Goal: Task Accomplishment & Management: Complete application form

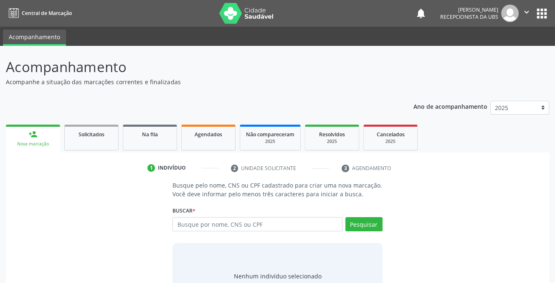
click at [226, 228] on input "text" at bounding box center [256, 224] width 169 height 14
click at [197, 229] on input "898" at bounding box center [256, 224] width 169 height 14
type input "898004107057013"
click at [362, 222] on button "Pesquisar" at bounding box center [363, 224] width 37 height 14
type input "898004107057013"
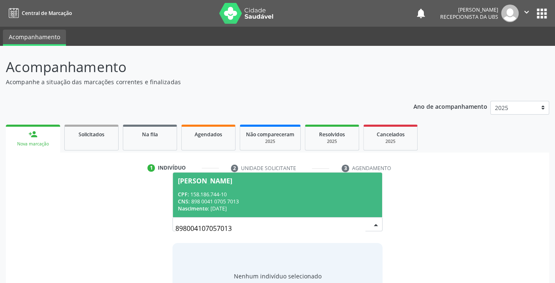
click at [205, 188] on span "[PERSON_NAME] CPF: 158.186.744-10 CNS: 898 0041 0705 7013 Nascimento: [DATE]" at bounding box center [277, 195] width 209 height 45
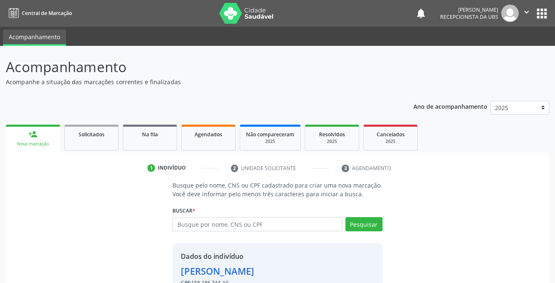
scroll to position [51, 0]
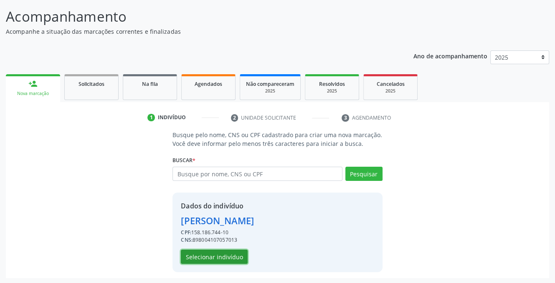
click at [207, 253] on button "Selecionar indivíduo" at bounding box center [214, 257] width 67 height 14
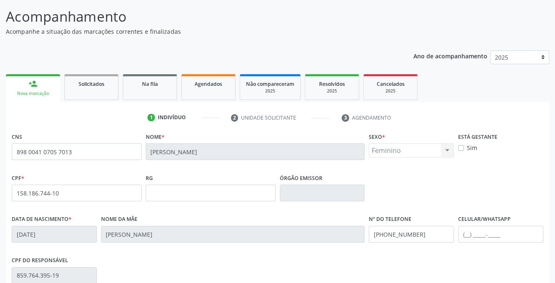
scroll to position [169, 0]
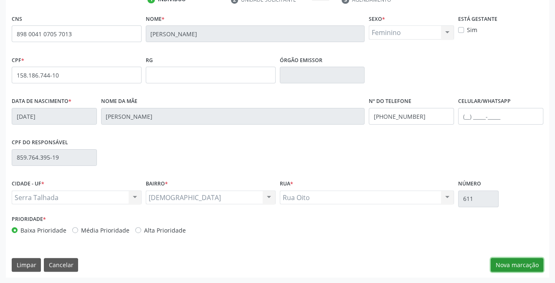
click at [510, 267] on button "Nova marcação" at bounding box center [516, 265] width 53 height 14
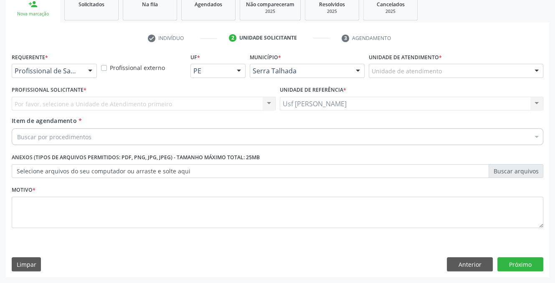
scroll to position [130, 0]
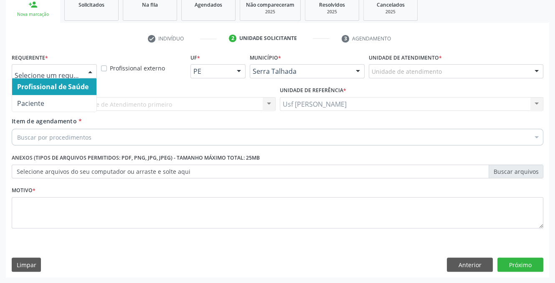
click at [90, 70] on div at bounding box center [90, 72] width 13 height 14
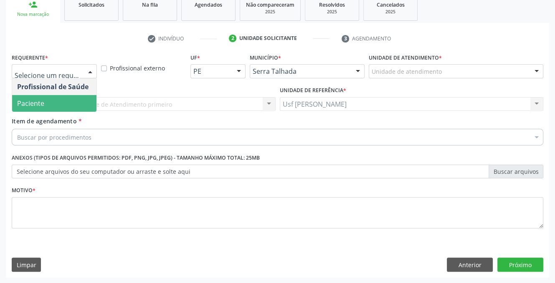
click at [77, 100] on span "Paciente" at bounding box center [54, 103] width 84 height 17
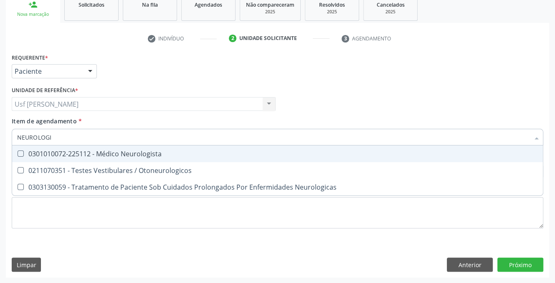
type input "NEUROLOGIS"
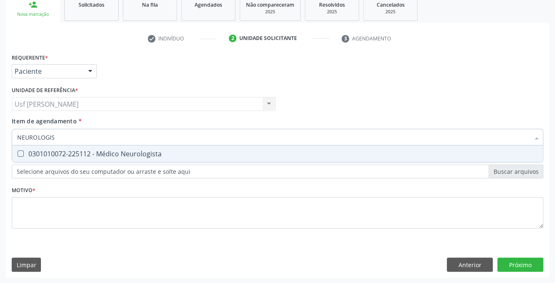
click at [18, 152] on Neurologista at bounding box center [21, 154] width 6 height 6
click at [17, 152] on Neurologista "checkbox" at bounding box center [14, 153] width 5 height 5
checkbox Neurologista "true"
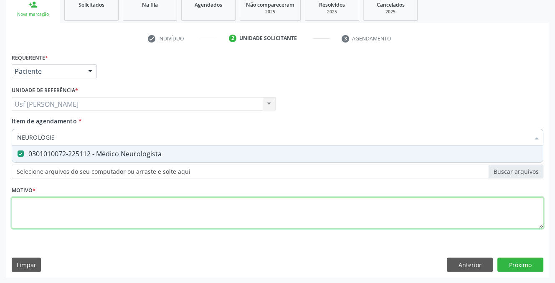
click at [36, 212] on div "Requerente * Paciente Profissional de Saúde Paciente Nenhum resultado encontrad…" at bounding box center [277, 145] width 531 height 189
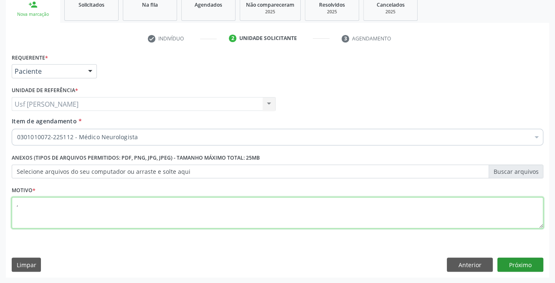
type textarea ","
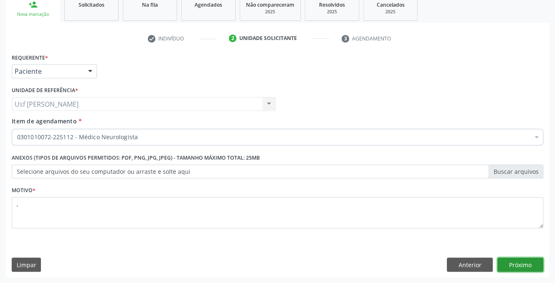
click at [521, 263] on button "Próximo" at bounding box center [520, 265] width 46 height 14
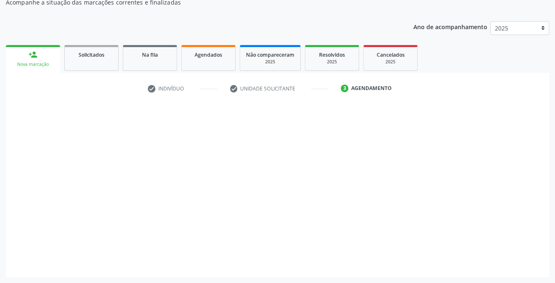
scroll to position [79, 0]
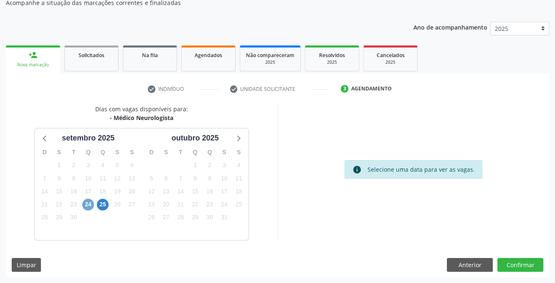
click at [88, 203] on span "24" at bounding box center [88, 205] width 12 height 12
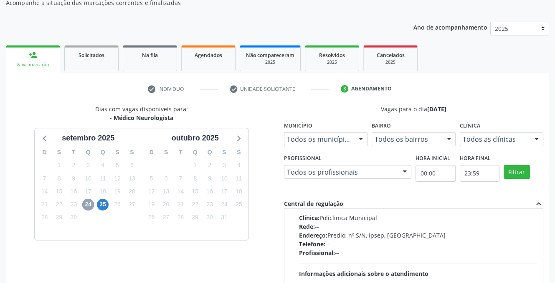
scroll to position [0, 0]
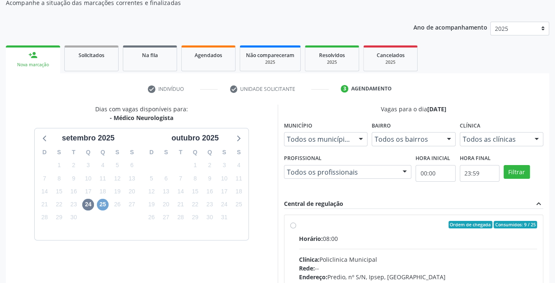
click at [104, 203] on span "25" at bounding box center [103, 205] width 12 height 12
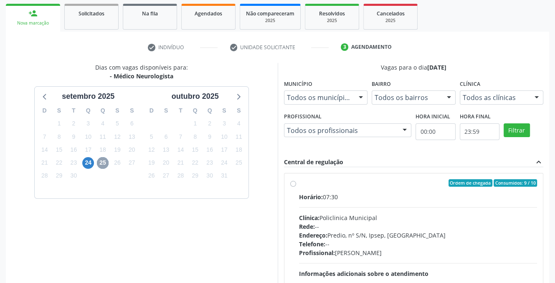
scroll to position [163, 0]
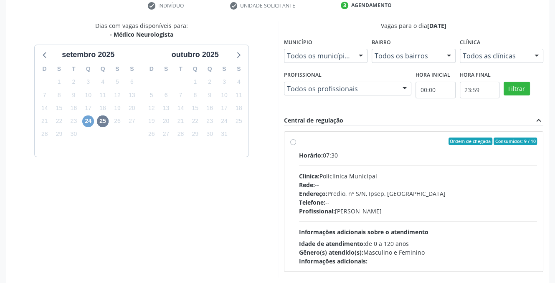
click at [86, 124] on span "24" at bounding box center [88, 122] width 12 height 12
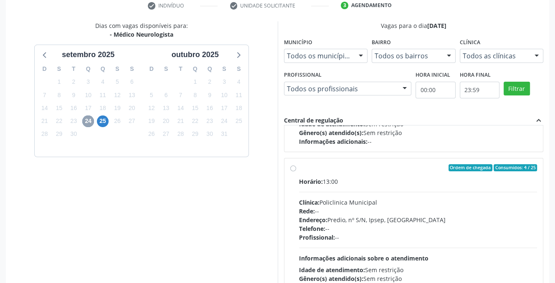
scroll to position [131, 0]
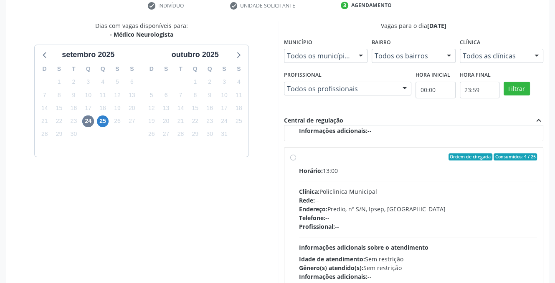
click at [299, 158] on label "Ordem de chegada Consumidos: 4 / 25 Horário: 13:00 Clínica: Policlinica Municip…" at bounding box center [418, 218] width 238 height 128
click at [292, 158] on input "Ordem de chegada Consumidos: 4 / 25 Horário: 13:00 Clínica: Policlinica Municip…" at bounding box center [293, 158] width 6 height 8
radio input "true"
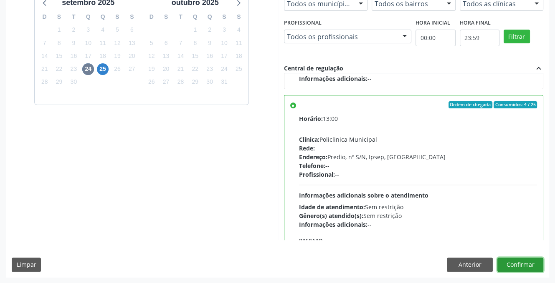
click at [511, 263] on button "Confirmar" at bounding box center [520, 265] width 46 height 14
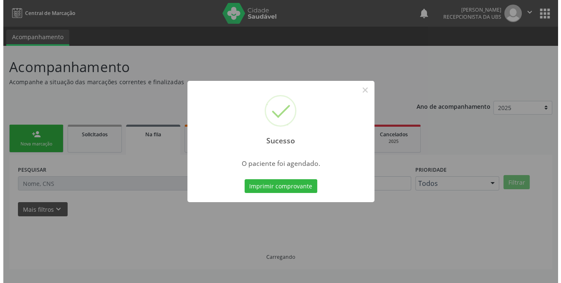
scroll to position [0, 0]
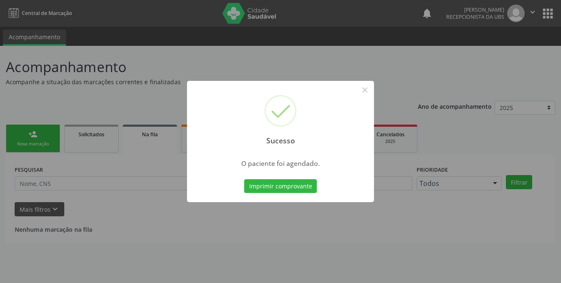
click at [448, 272] on div "Sucesso × O paciente foi agendado. Imprimir comprovante Cancel" at bounding box center [280, 141] width 561 height 283
